Goal: Find specific page/section: Find specific page/section

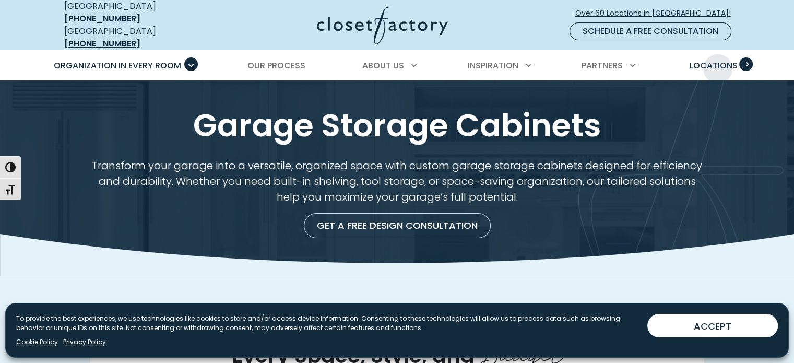
click at [718, 61] on span "Locations" at bounding box center [713, 65] width 48 height 12
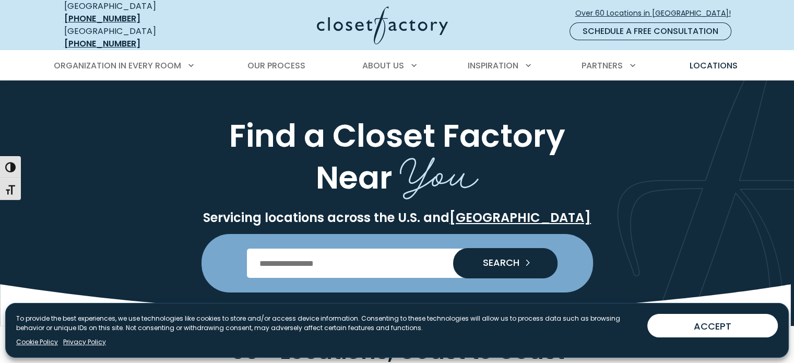
click at [344, 254] on input "Enter Postal Code" at bounding box center [397, 262] width 300 height 29
type input "*****"
click at [510, 258] on span "SEARCH" at bounding box center [496, 262] width 45 height 9
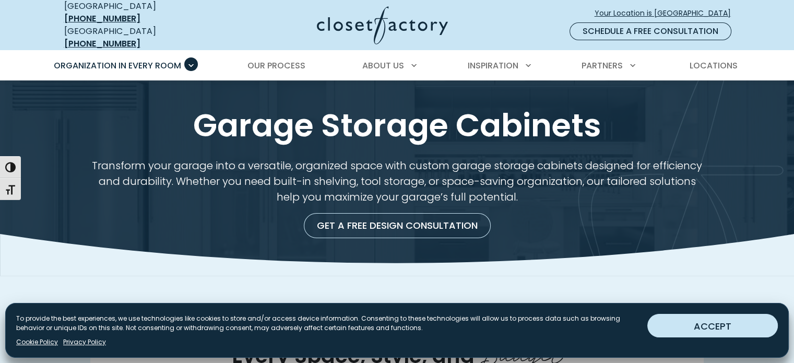
click at [656, 328] on button "ACCEPT" at bounding box center [712, 325] width 130 height 23
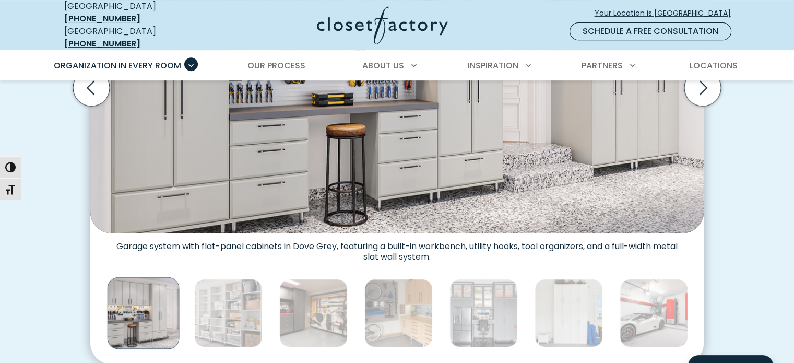
scroll to position [486, 0]
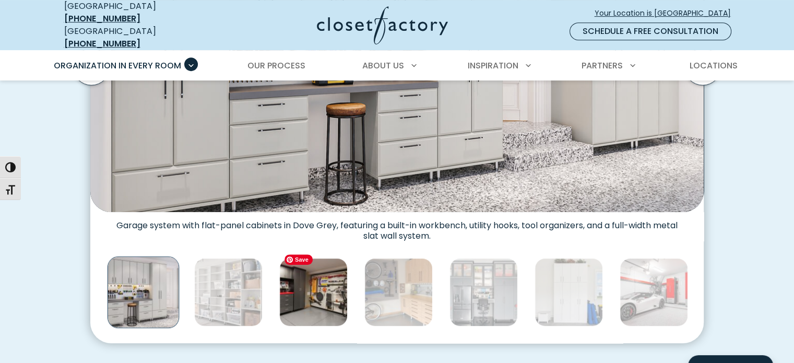
click at [303, 297] on img "Thumbnail Gallery" at bounding box center [313, 292] width 68 height 68
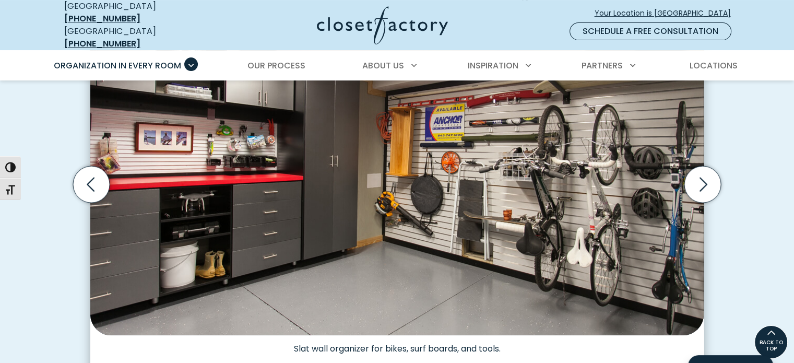
scroll to position [362, 0]
